Goal: Task Accomplishment & Management: Manage account settings

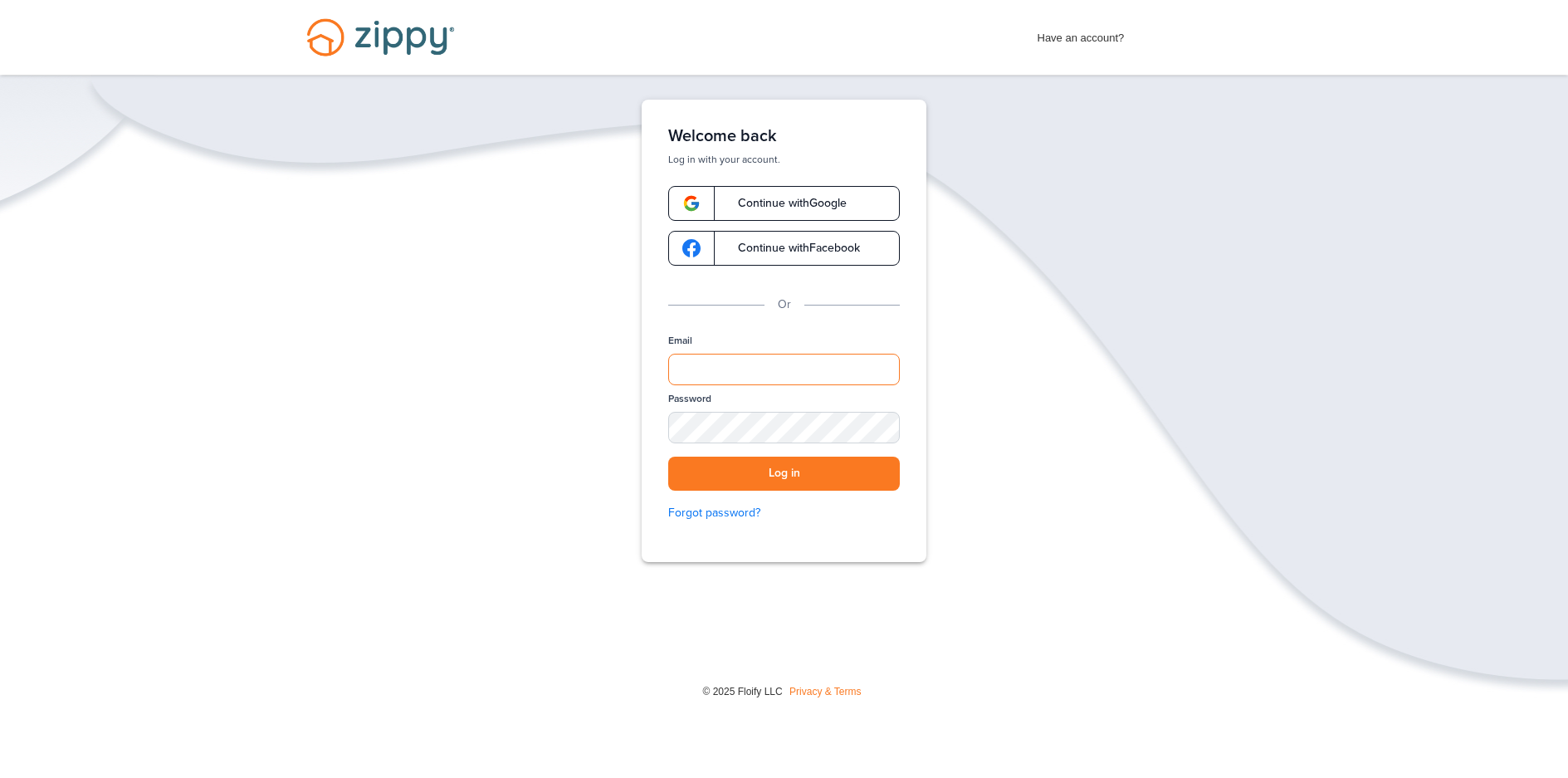
drag, startPoint x: 735, startPoint y: 365, endPoint x: 739, endPoint y: 377, distance: 12.6
click at [735, 365] on input "Email" at bounding box center [784, 369] width 231 height 31
type input "**********"
click at [668, 456] on button "Log in" at bounding box center [784, 473] width 231 height 34
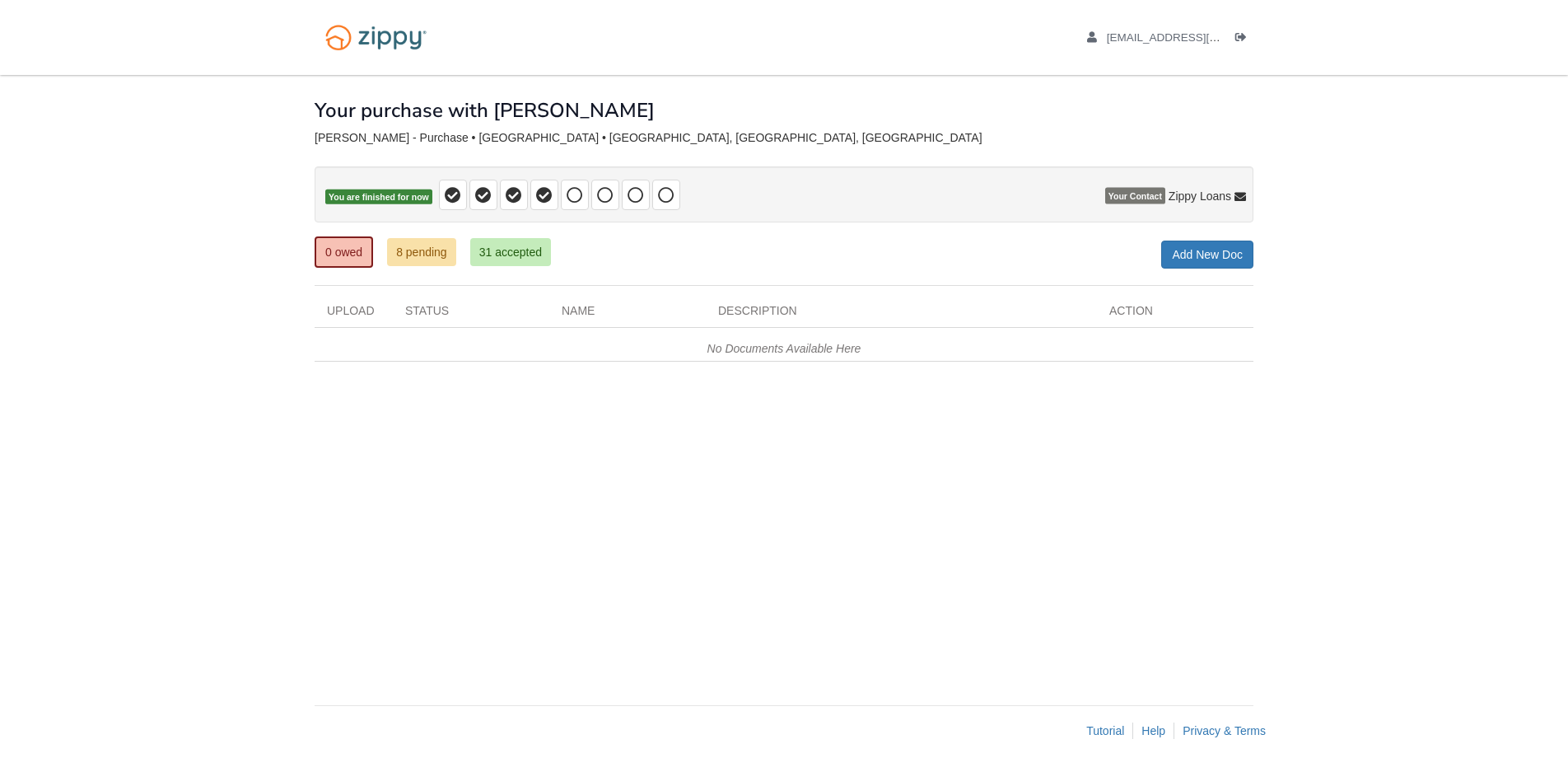
click at [1233, 35] on ul "[EMAIL_ADDRESS][DOMAIN_NAME] Logout" at bounding box center [1161, 37] width 184 height 16
click at [1246, 39] on icon "Log out" at bounding box center [1241, 38] width 12 height 12
